Goal: Information Seeking & Learning: Learn about a topic

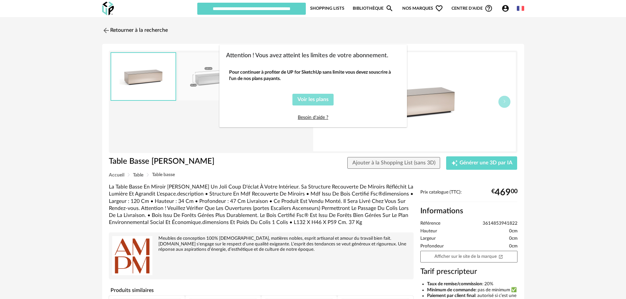
click at [320, 98] on span "Voir les plans" at bounding box center [313, 99] width 31 height 5
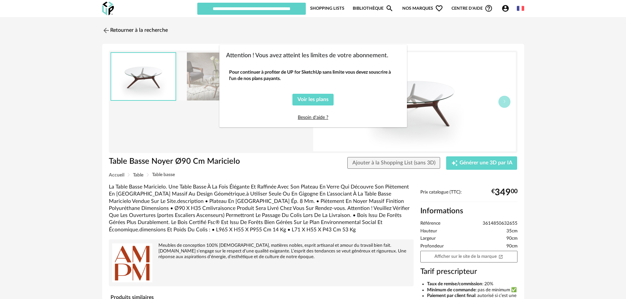
click at [282, 131] on div "Attention ! Vous avez atteint les limites de votre abonnement. Pour continuer à…" at bounding box center [313, 149] width 626 height 299
click at [501, 9] on div "Attention ! Vous avez atteint les limites de votre abonnement. Pour continuer à…" at bounding box center [313, 149] width 626 height 299
click at [505, 8] on div "Attention ! Vous avez atteint les limites de votre abonnement. Pour continuer à…" at bounding box center [313, 149] width 626 height 299
click at [424, 117] on div "Attention ! Vous avez atteint les limites de votre abonnement. Pour continuer à…" at bounding box center [313, 149] width 626 height 299
drag, startPoint x: 424, startPoint y: 117, endPoint x: 464, endPoint y: 145, distance: 49.1
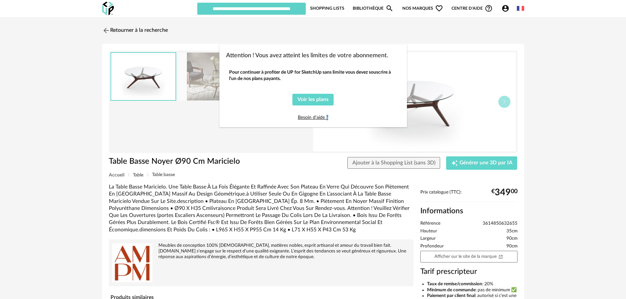
click at [429, 119] on div "Attention ! Vous avez atteint les limites de votre abonnement. Pour continuer à…" at bounding box center [313, 149] width 626 height 299
click at [462, 168] on div "Attention ! Vous avez atteint les limites de votre abonnement. Pour continuer à…" at bounding box center [313, 149] width 626 height 299
drag, startPoint x: 365, startPoint y: 148, endPoint x: 321, endPoint y: 110, distance: 58.0
click at [365, 148] on div "Attention ! Vous avez atteint les limites de votre abonnement. Pour continuer à…" at bounding box center [313, 149] width 626 height 299
click at [317, 102] on span "Voir les plans" at bounding box center [313, 99] width 31 height 5
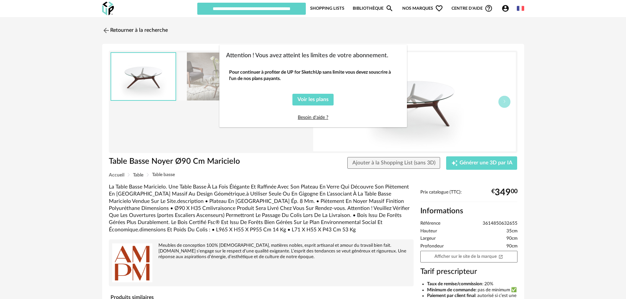
click at [156, 28] on div "Attention ! Vous avez atteint les limites de votre abonnement. Pour continuer à…" at bounding box center [313, 149] width 626 height 299
click at [156, 29] on div "Attention ! Vous avez atteint les limites de votre abonnement. Pour continuer à…" at bounding box center [313, 149] width 626 height 299
click at [311, 119] on link "Besoin d'aide ?" at bounding box center [313, 117] width 30 height 5
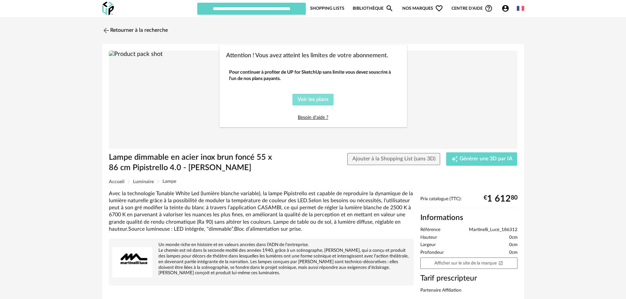
click at [298, 95] on button "Voir les plans" at bounding box center [313, 100] width 41 height 12
click at [501, 160] on div "Attention ! Vous avez atteint les limites de votre abonnement. Pour continuer à…" at bounding box center [313, 149] width 626 height 299
click at [419, 45] on div "Attention ! Vous avez atteint les limites de votre abonnement. Pour continuer à…" at bounding box center [313, 149] width 626 height 299
click at [312, 117] on link "Besoin d'aide ?" at bounding box center [313, 117] width 30 height 5
